Goal: Transaction & Acquisition: Purchase product/service

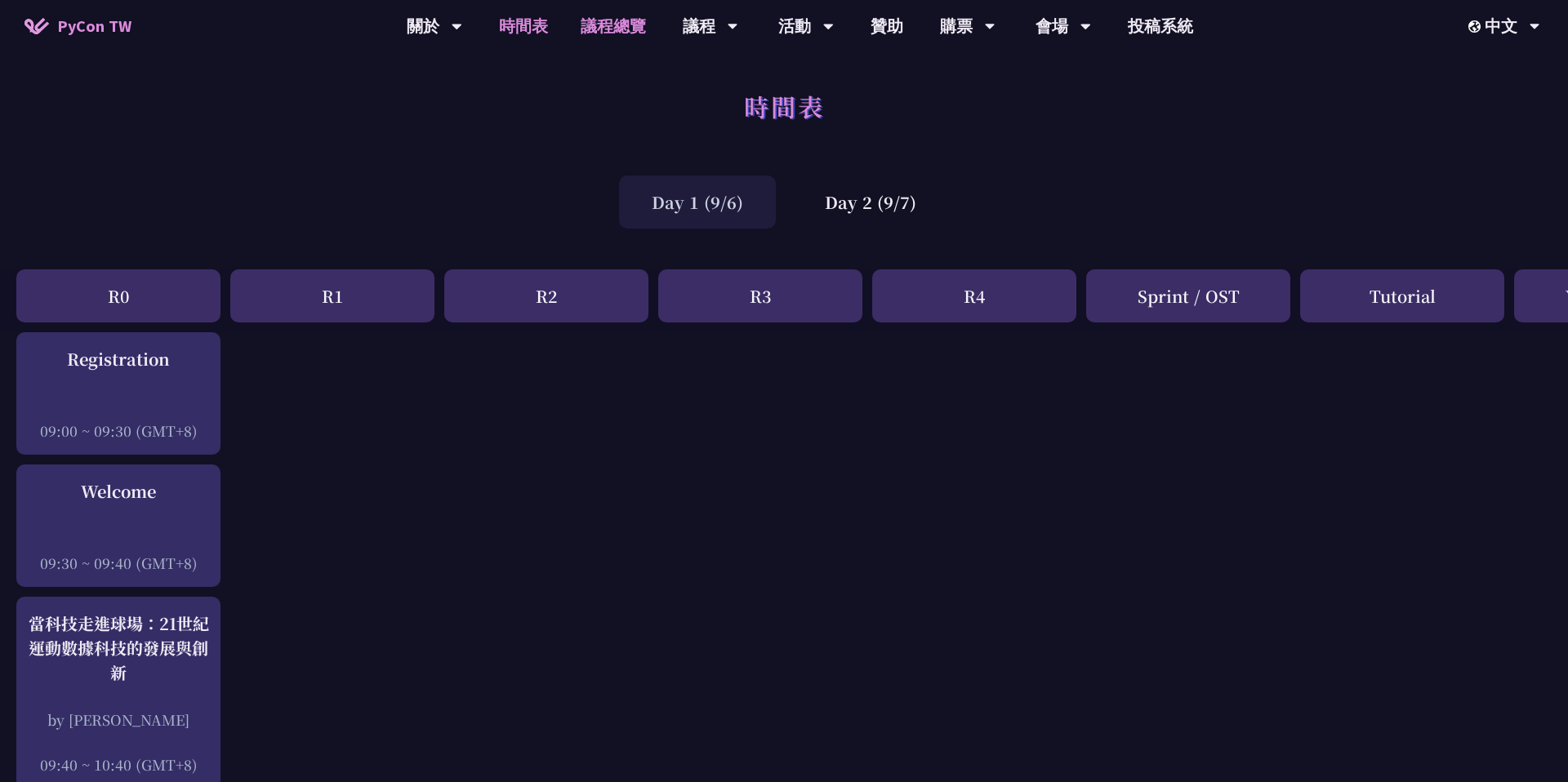
click at [621, 35] on link "議程總覽" at bounding box center [613, 26] width 98 height 52
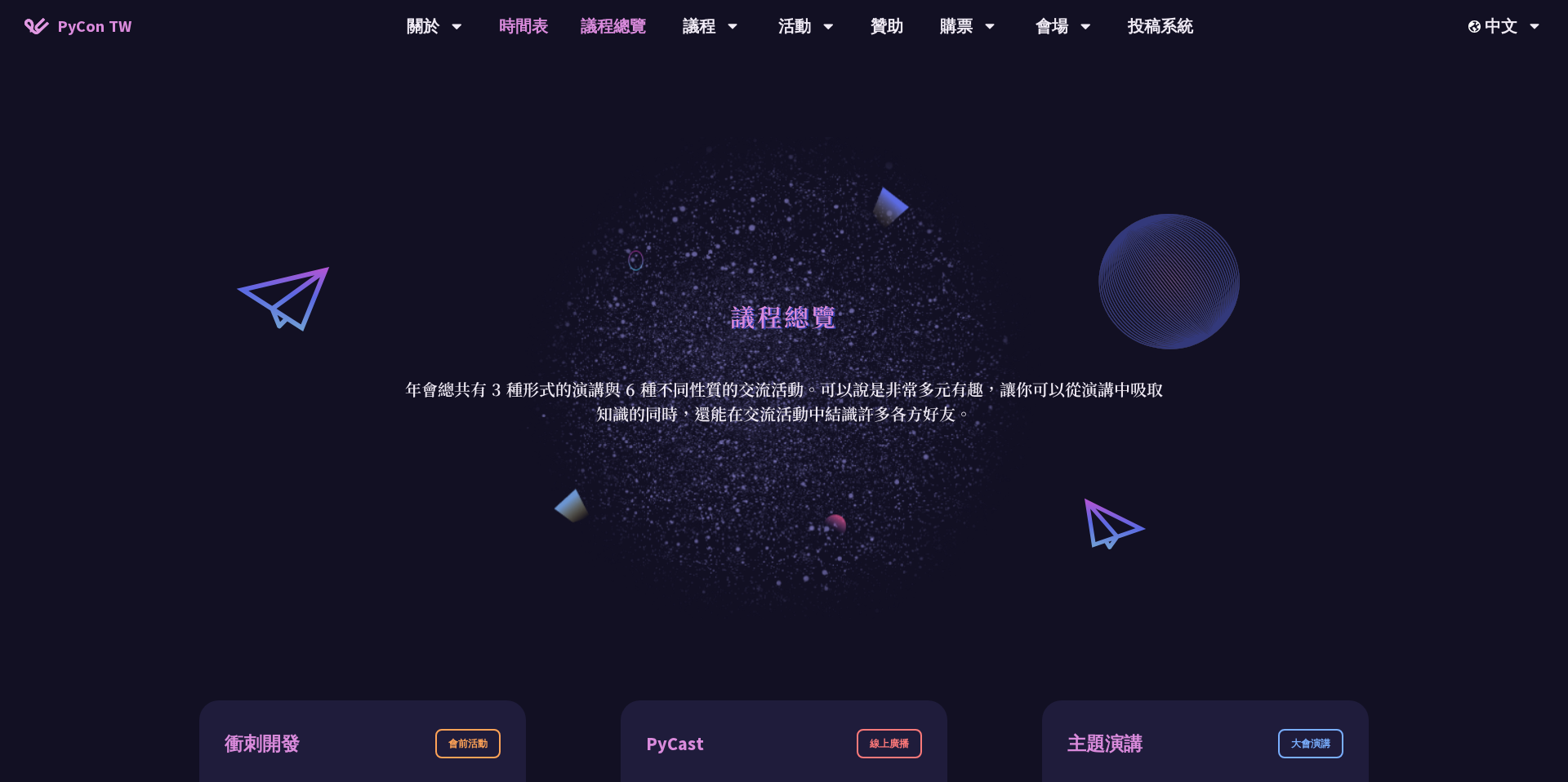
click at [514, 35] on link "時間表" at bounding box center [524, 26] width 82 height 52
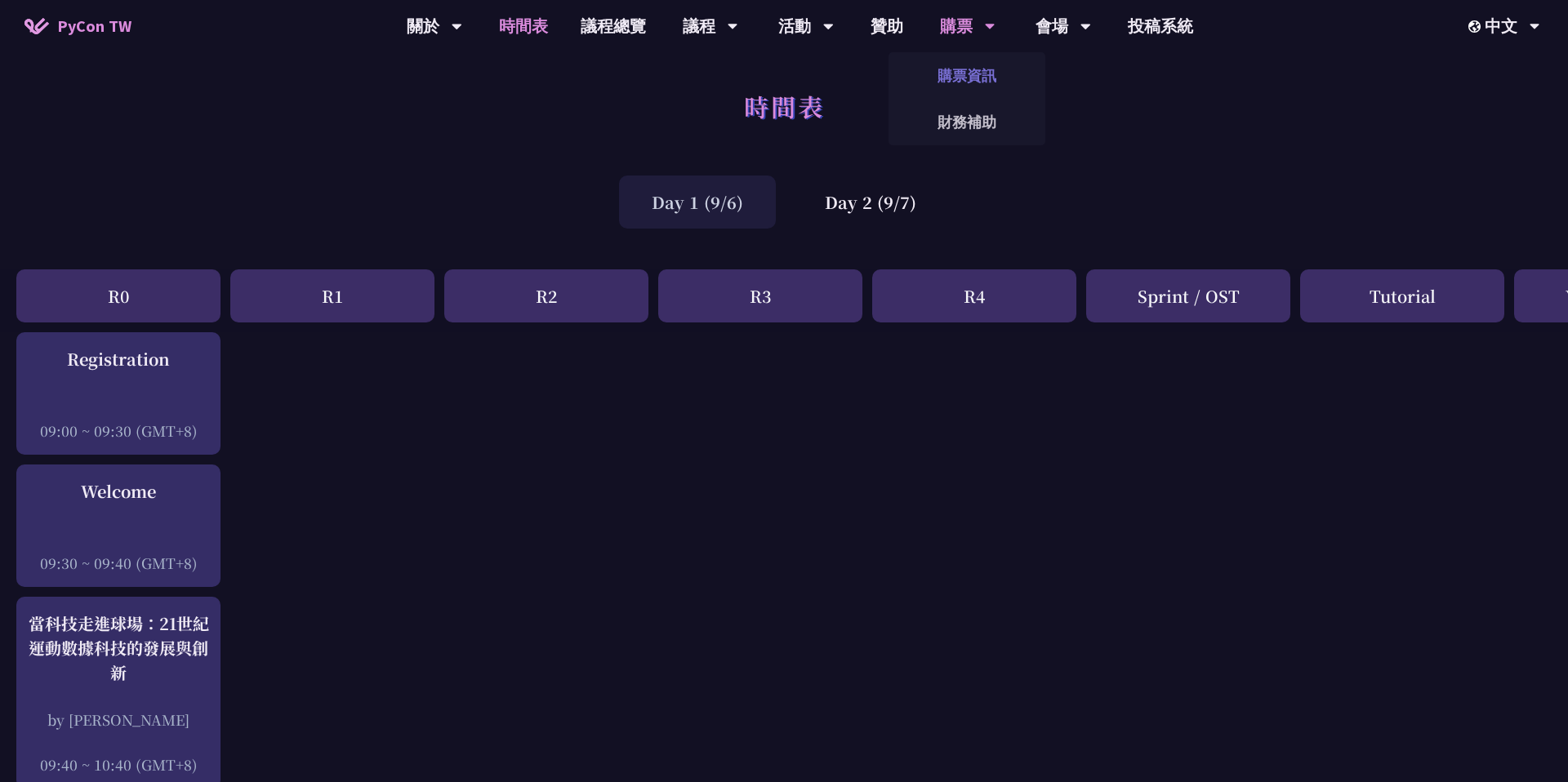
click at [957, 68] on link "購票資訊" at bounding box center [966, 75] width 156 height 38
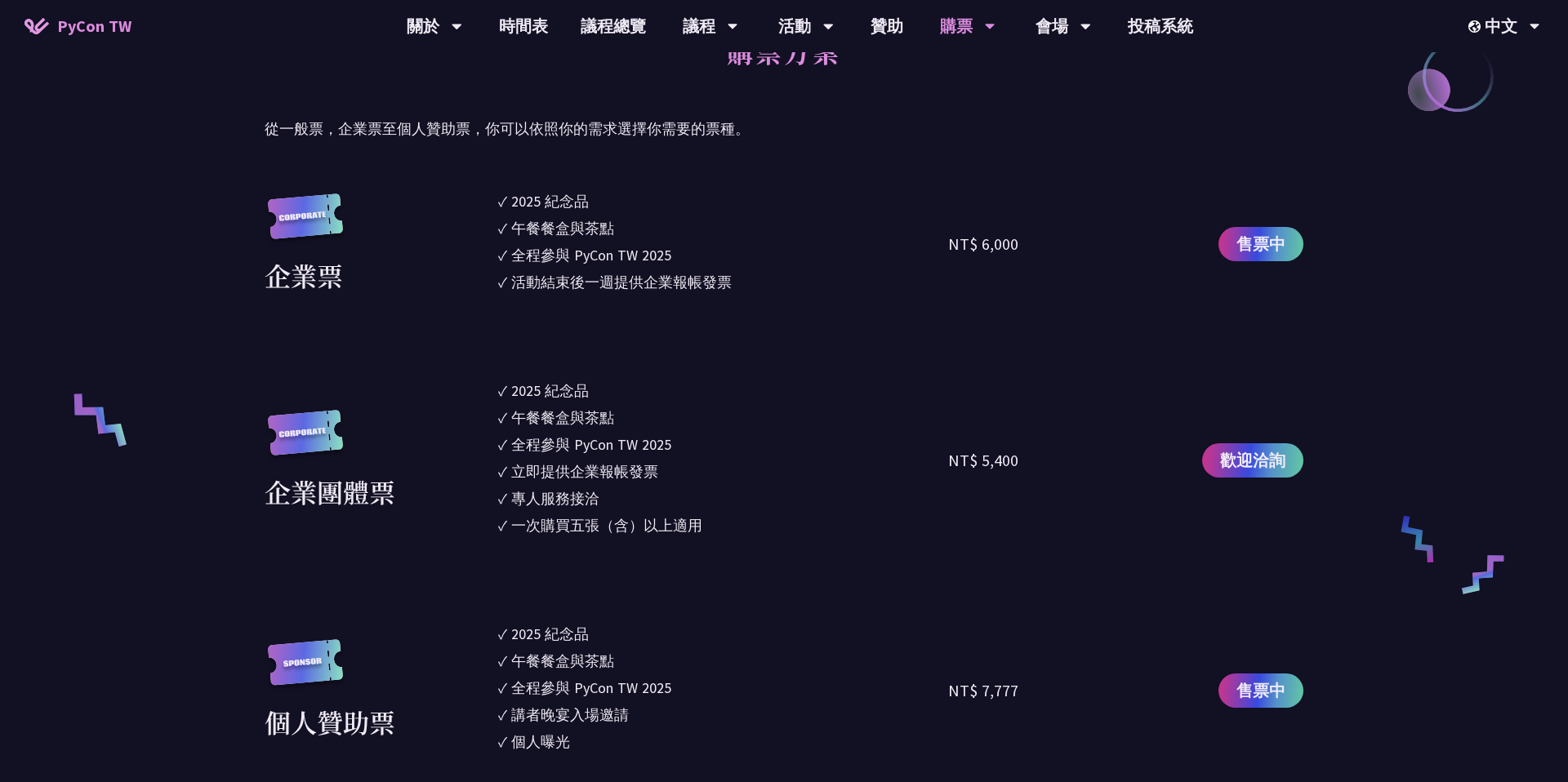
scroll to position [940, 0]
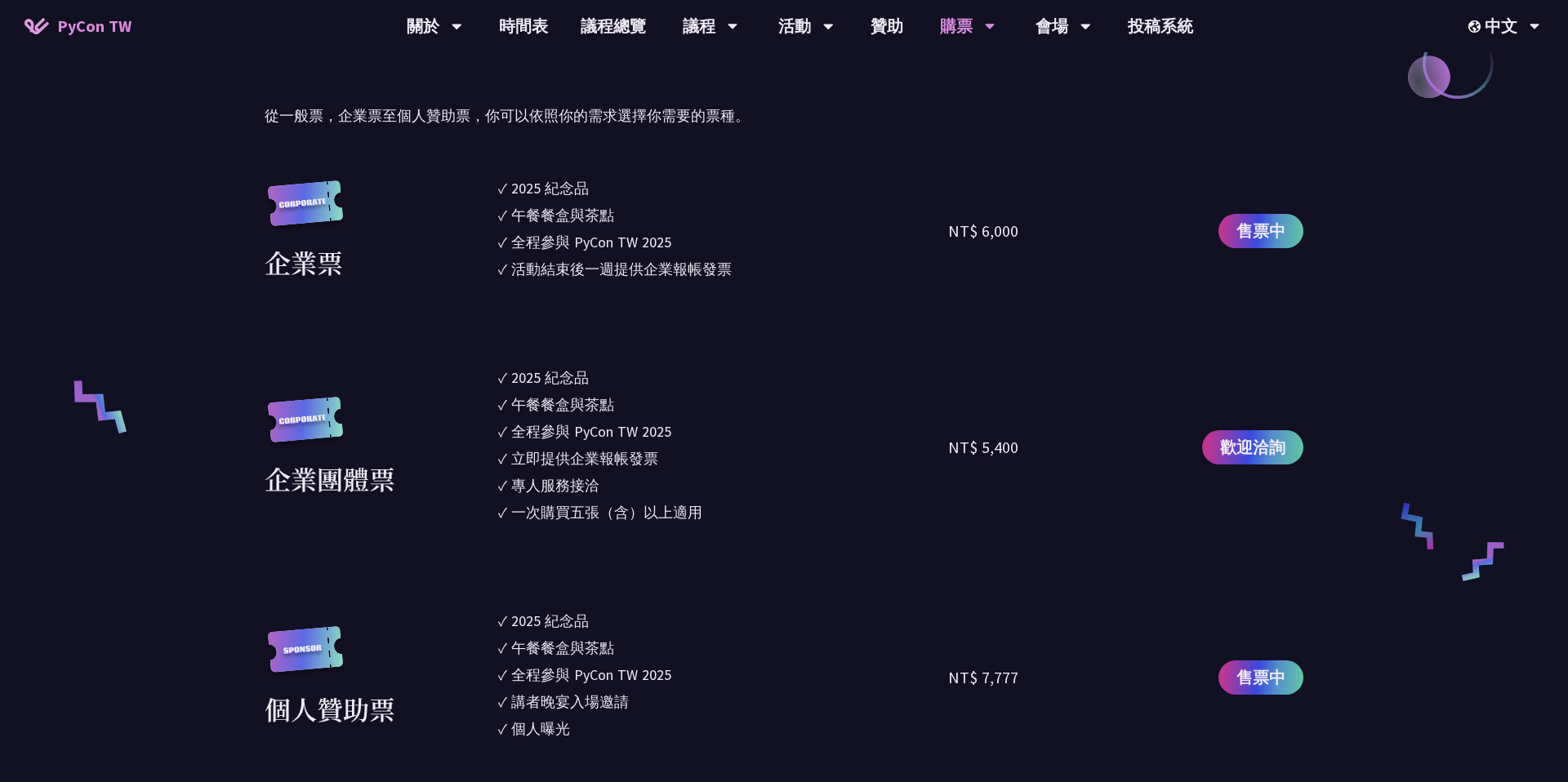
drag, startPoint x: 579, startPoint y: 266, endPoint x: 775, endPoint y: 277, distance: 196.3
click at [775, 277] on li "✓ 活動結束後一週提供企業報帳發票" at bounding box center [723, 269] width 449 height 22
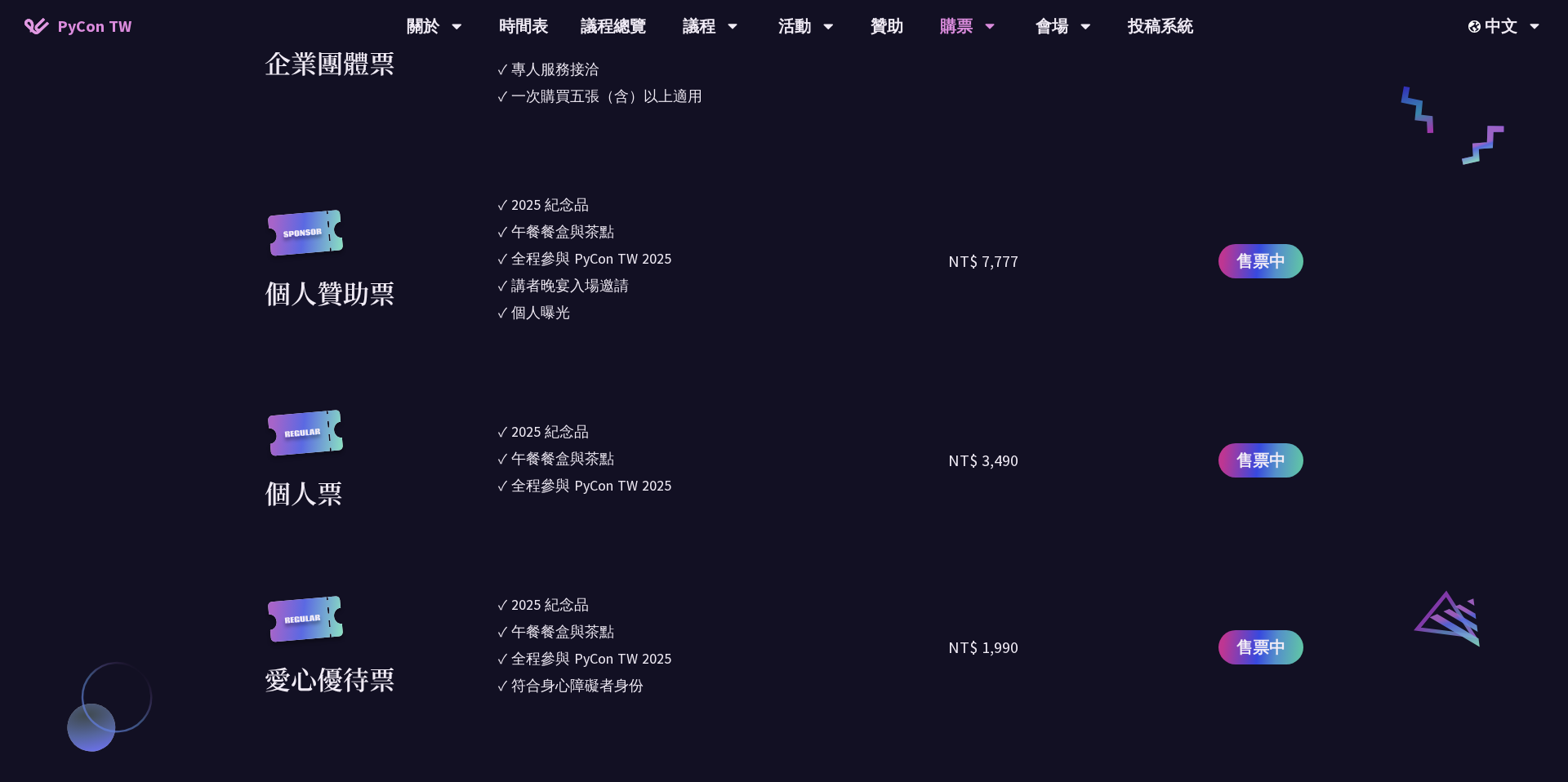
scroll to position [1386, 0]
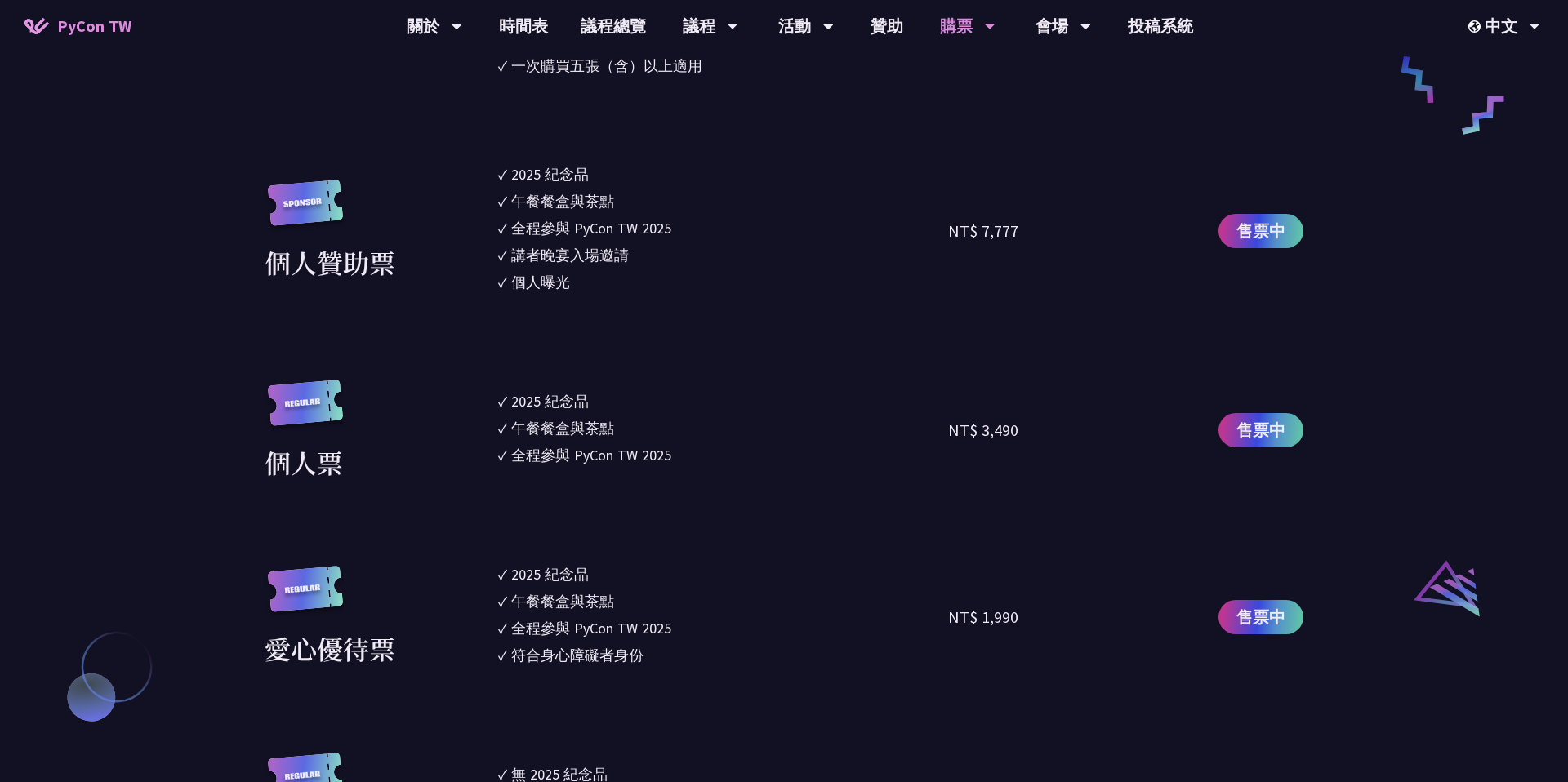
click at [591, 457] on div "全程參與 PyCon TW 2025" at bounding box center [590, 456] width 160 height 22
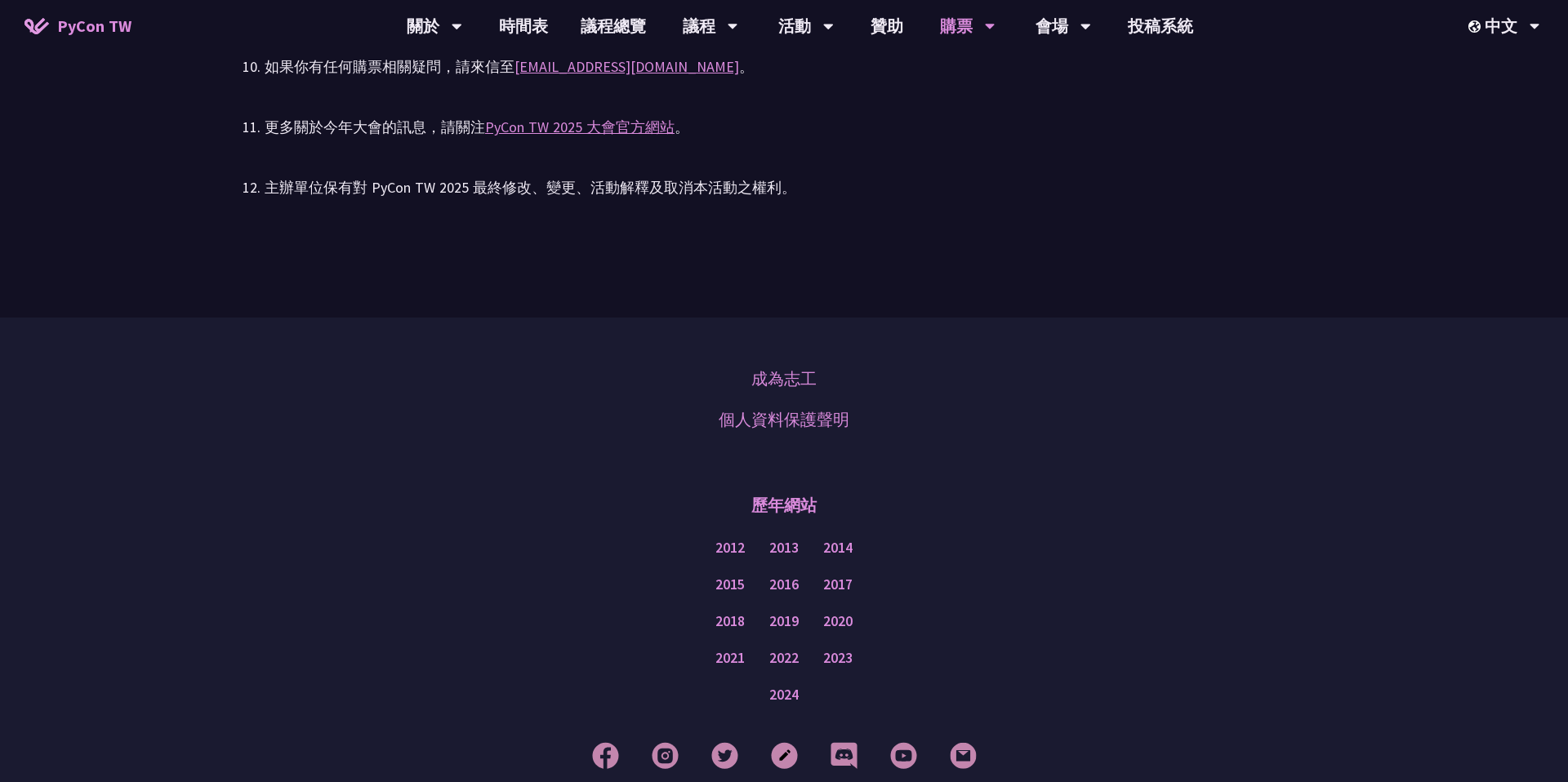
scroll to position [3593, 0]
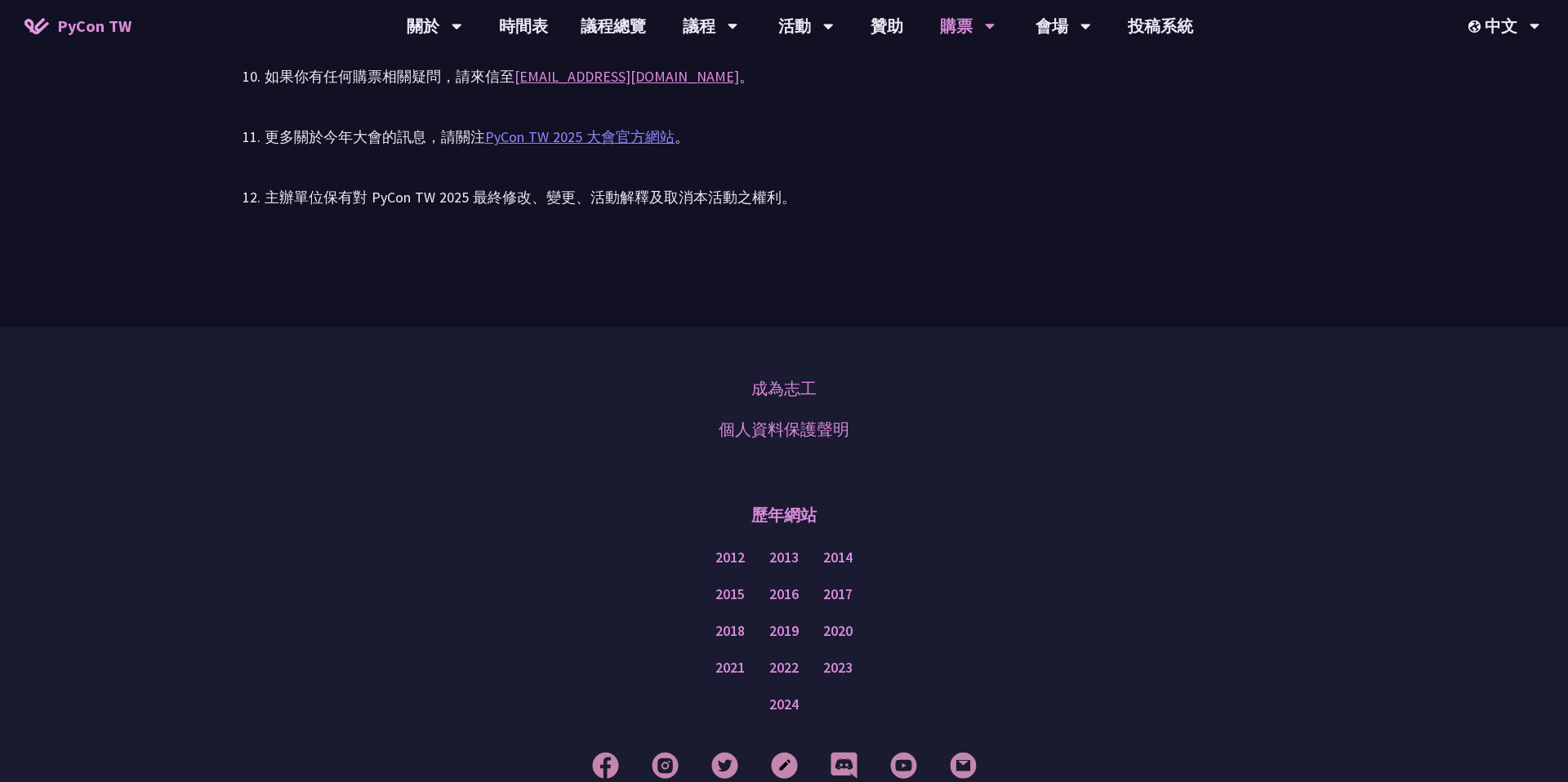
click at [566, 139] on link "PyCon TW 2025 大會官方網站" at bounding box center [580, 137] width 190 height 19
